Goal: Task Accomplishment & Management: Use online tool/utility

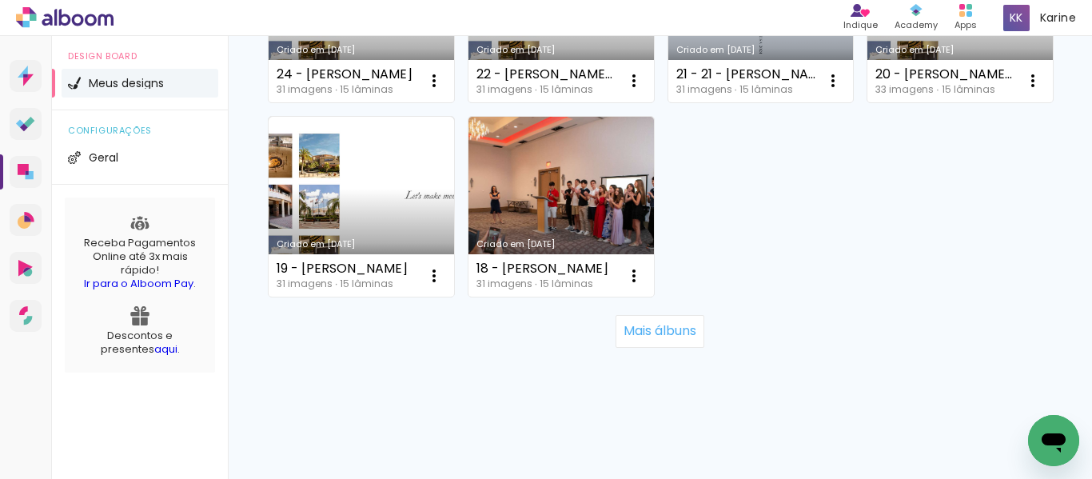
scroll to position [1647, 0]
click at [0, 0] on slot "Mais álbuns" at bounding box center [0, 0] width 0 height 0
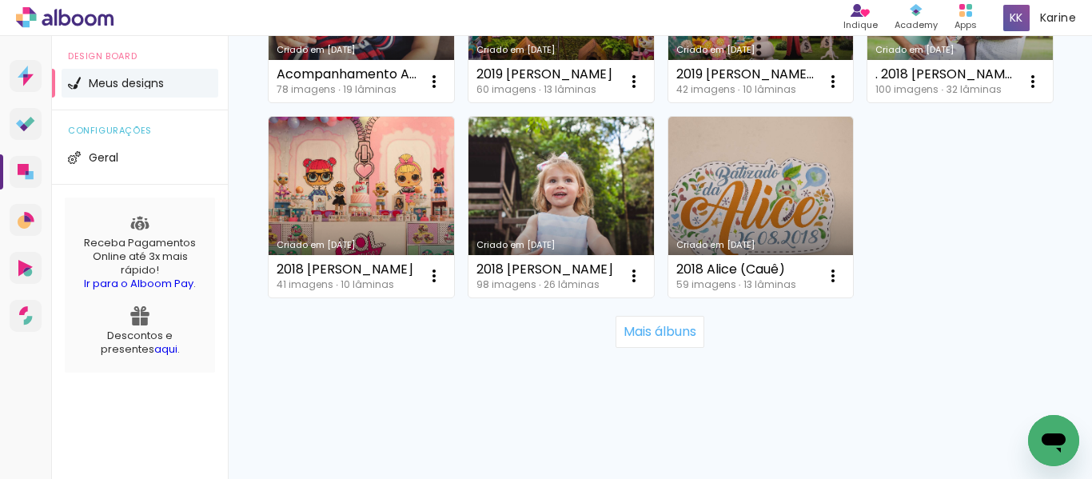
scroll to position [3205, 0]
click at [0, 0] on slot "Mais álbuns" at bounding box center [0, 0] width 0 height 0
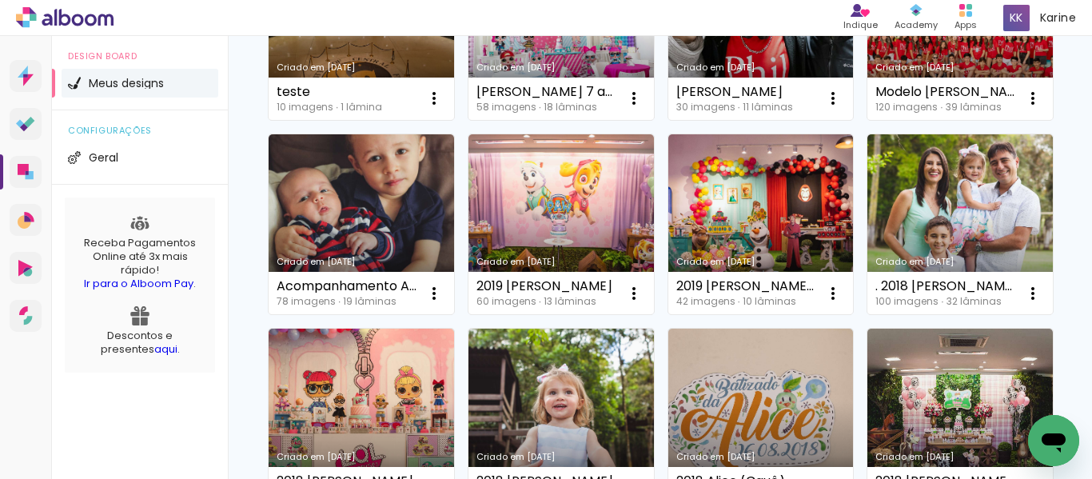
scroll to position [2238, 0]
